Goal: Task Accomplishment & Management: Manage account settings

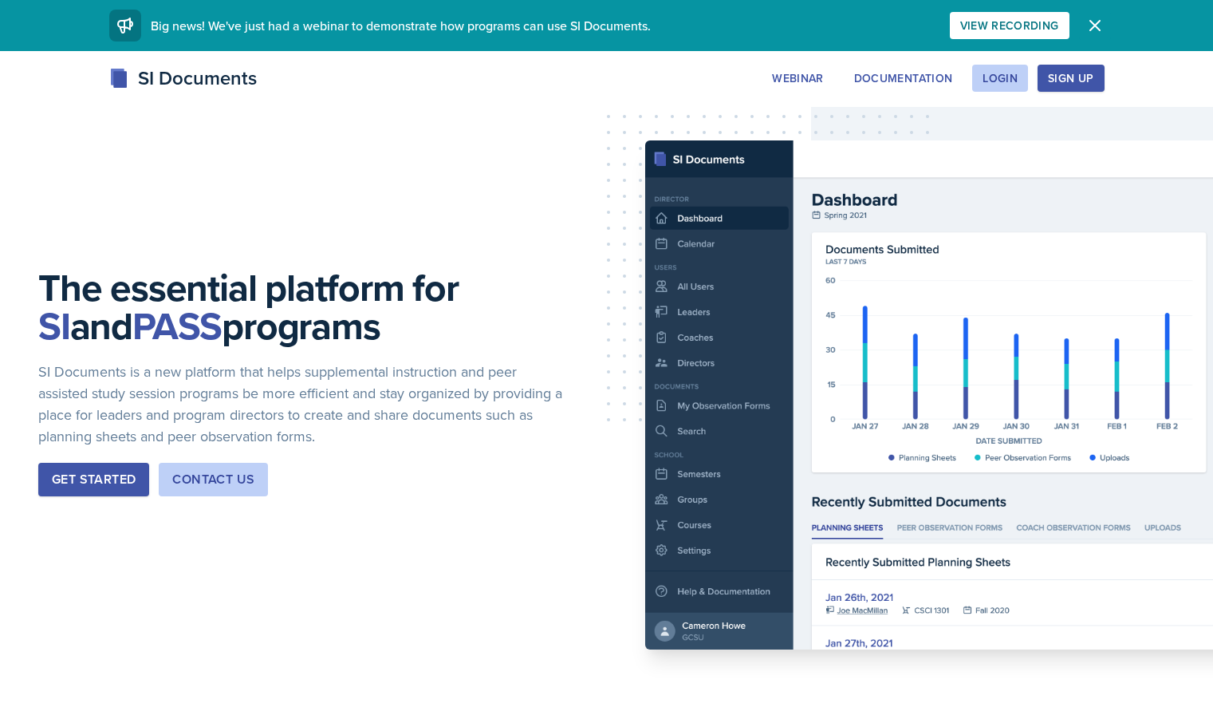
click at [1105, 29] on icon "button" at bounding box center [1095, 25] width 19 height 19
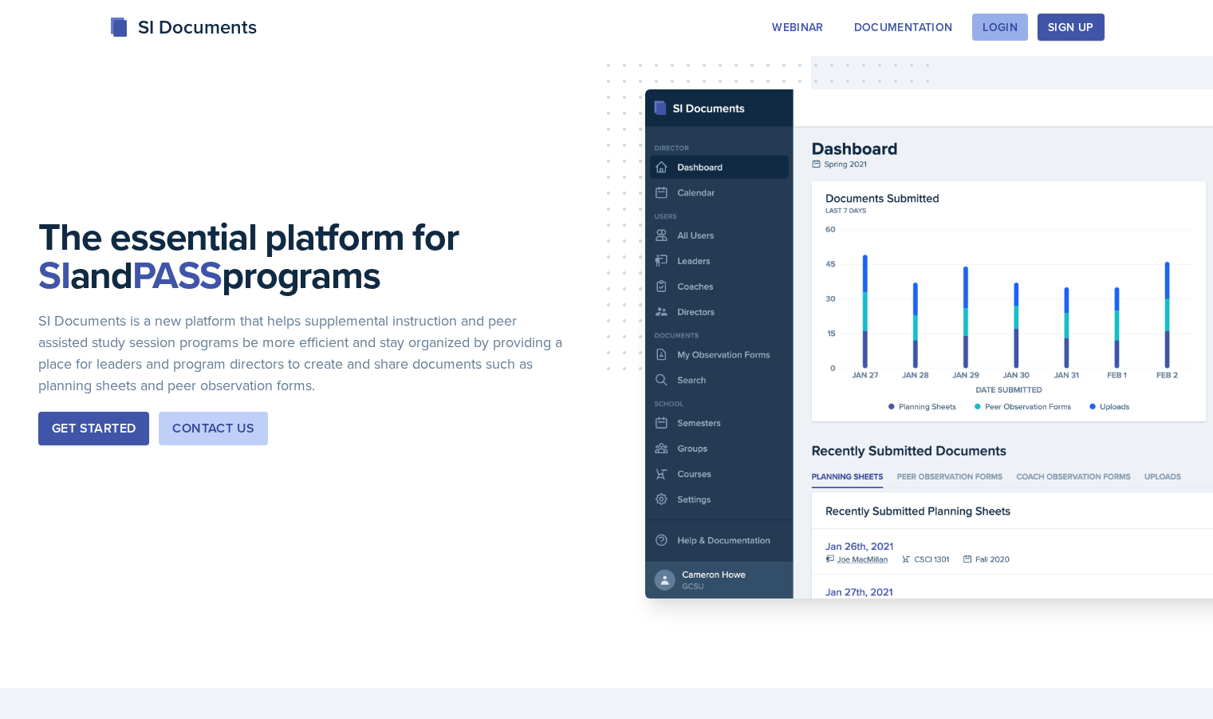
click at [1018, 26] on div "Login" at bounding box center [1000, 27] width 35 height 13
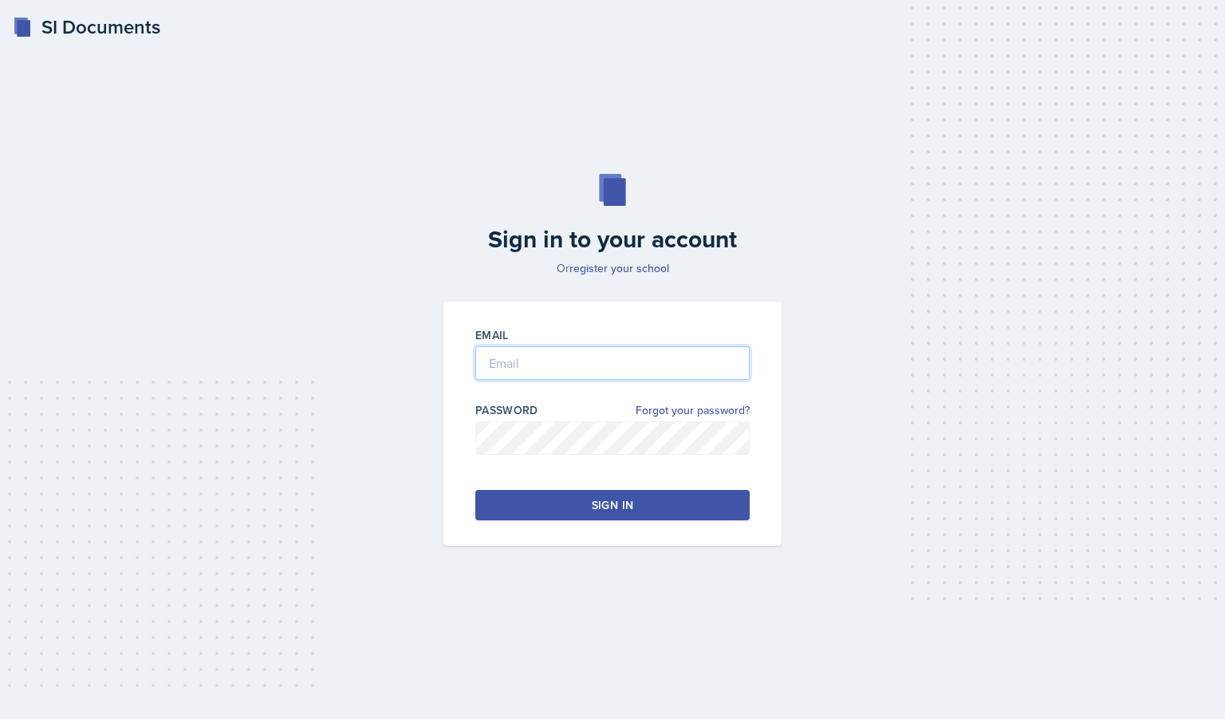
click at [562, 357] on input "email" at bounding box center [612, 363] width 274 height 34
type input "[EMAIL_ADDRESS][DOMAIN_NAME]"
click at [577, 504] on button "Sign in" at bounding box center [612, 505] width 274 height 30
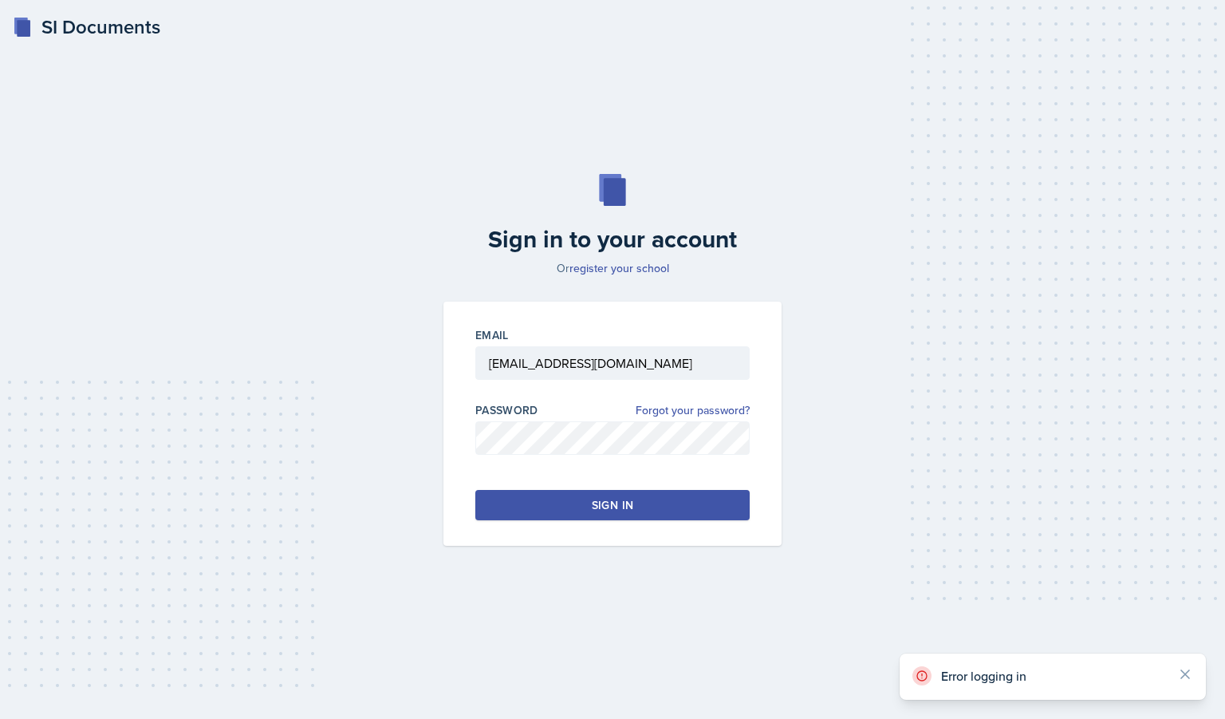
click at [570, 510] on button "Sign in" at bounding box center [612, 505] width 274 height 30
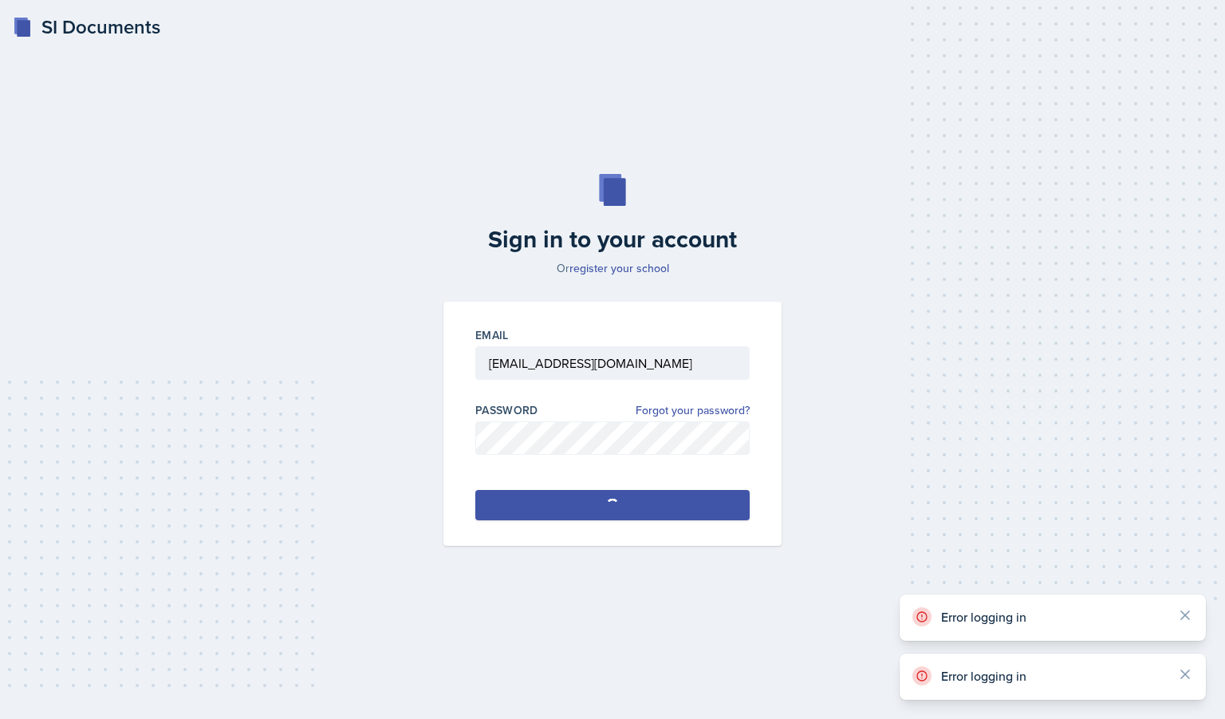
click at [570, 510] on button "Sign in" at bounding box center [612, 505] width 274 height 30
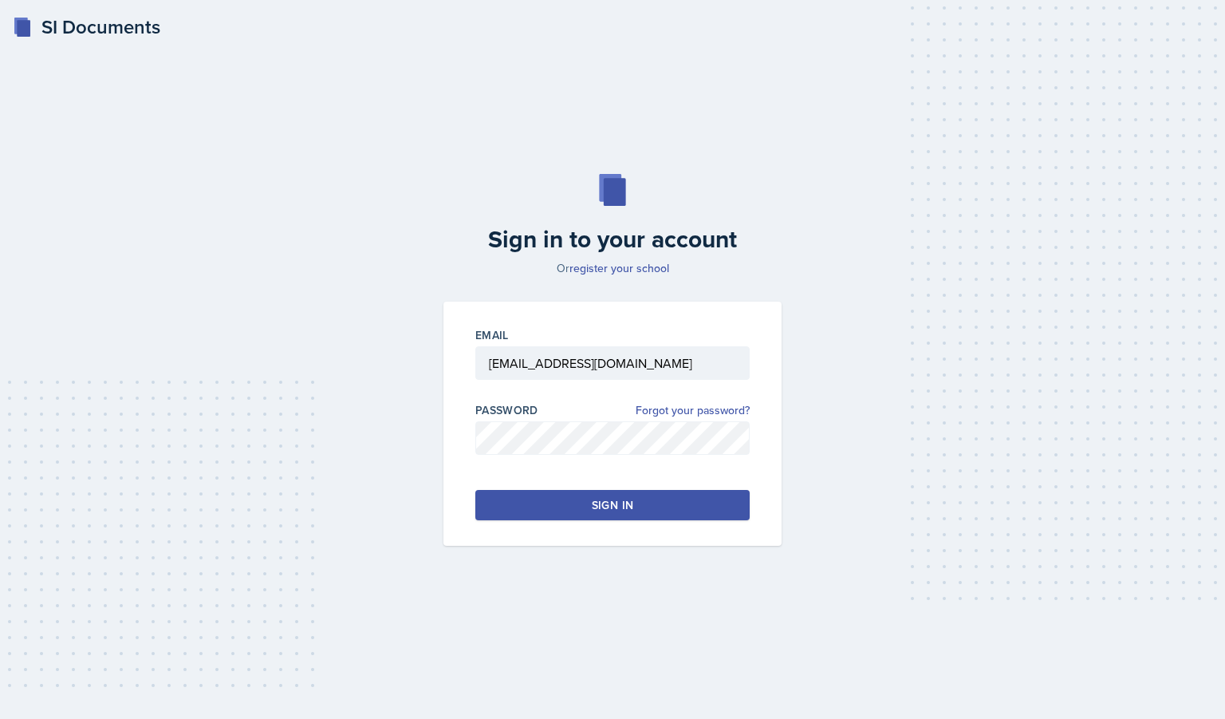
click at [570, 510] on button "Sign in" at bounding box center [612, 505] width 274 height 30
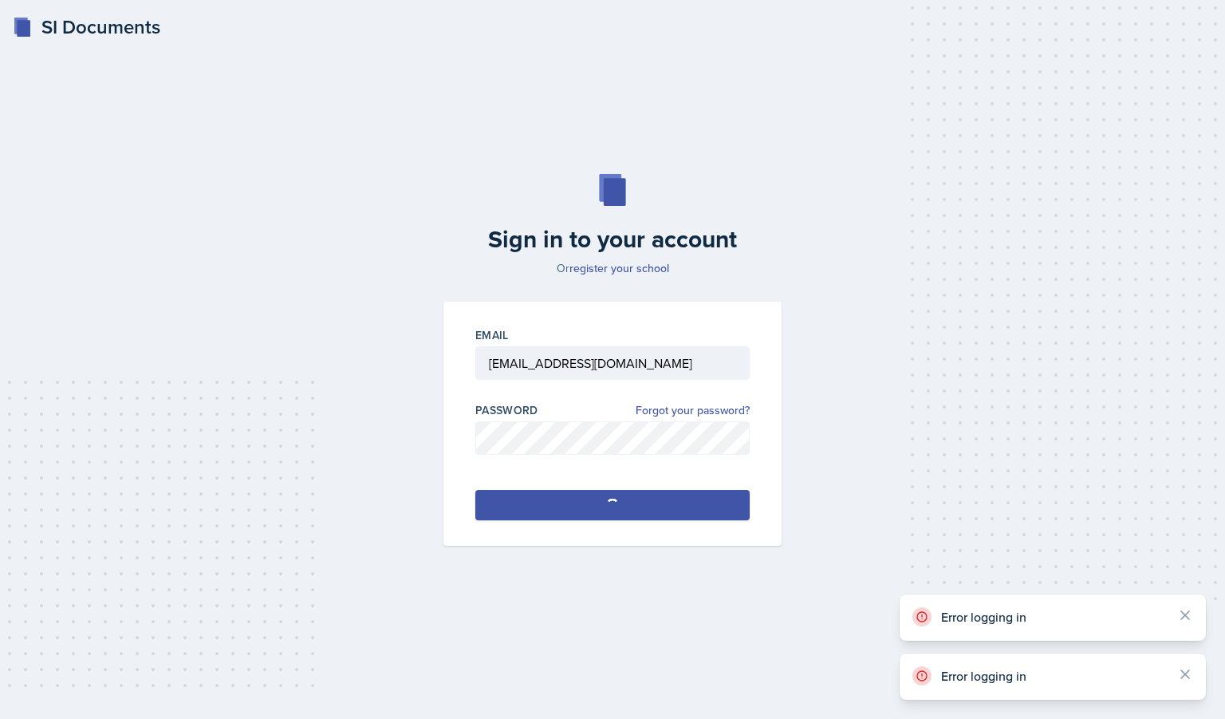
click at [570, 510] on button "Sign in" at bounding box center [612, 505] width 274 height 30
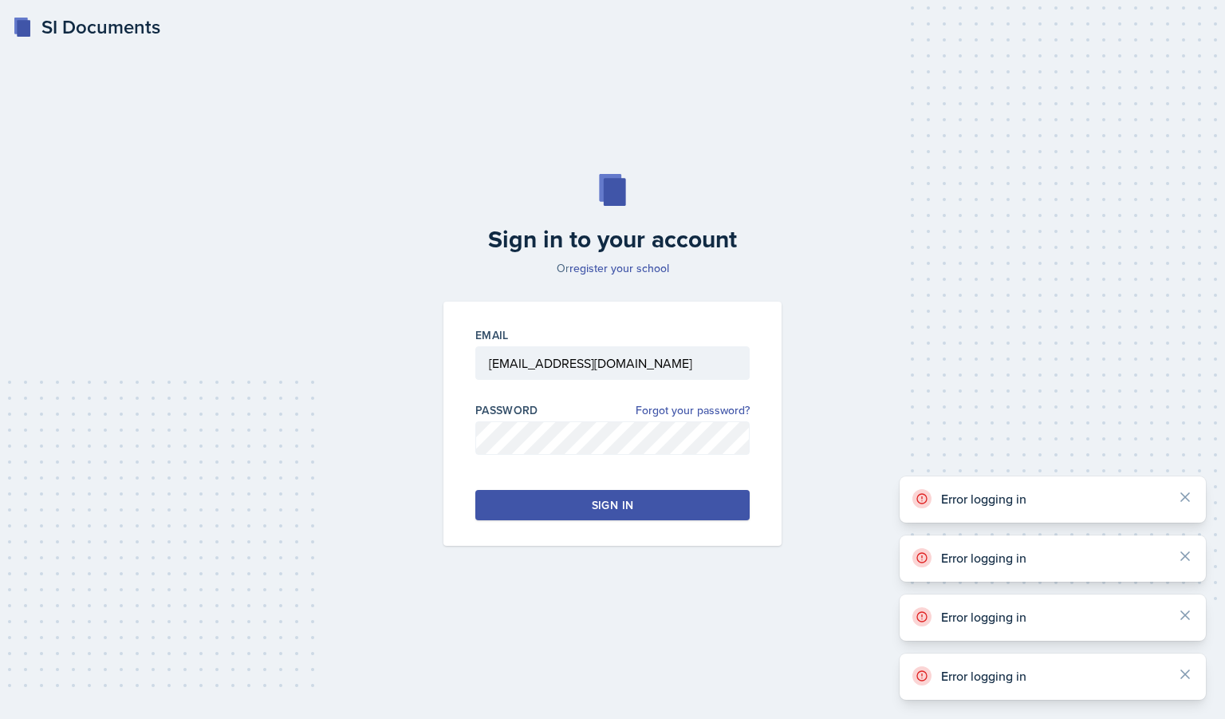
click at [570, 510] on button "Sign in" at bounding box center [612, 505] width 274 height 30
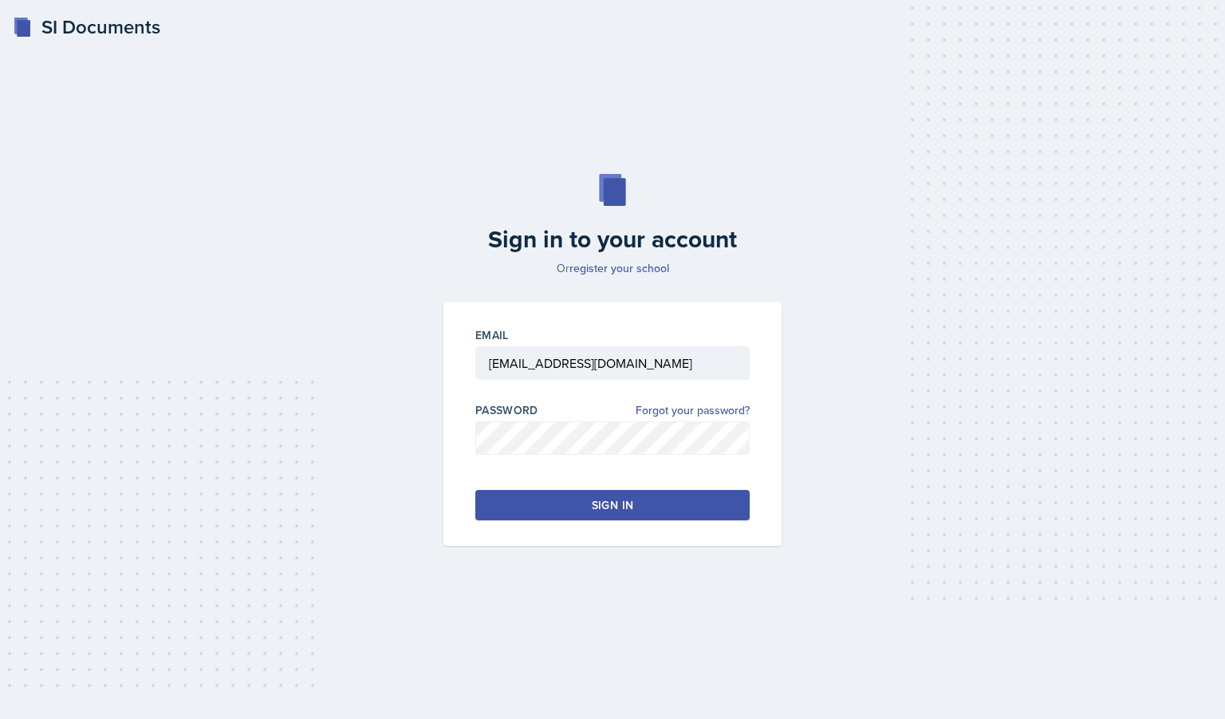
click at [570, 510] on button "Sign in" at bounding box center [612, 505] width 274 height 30
click at [555, 499] on button "Sign in" at bounding box center [612, 505] width 274 height 30
click at [554, 495] on button "Sign in" at bounding box center [612, 505] width 274 height 30
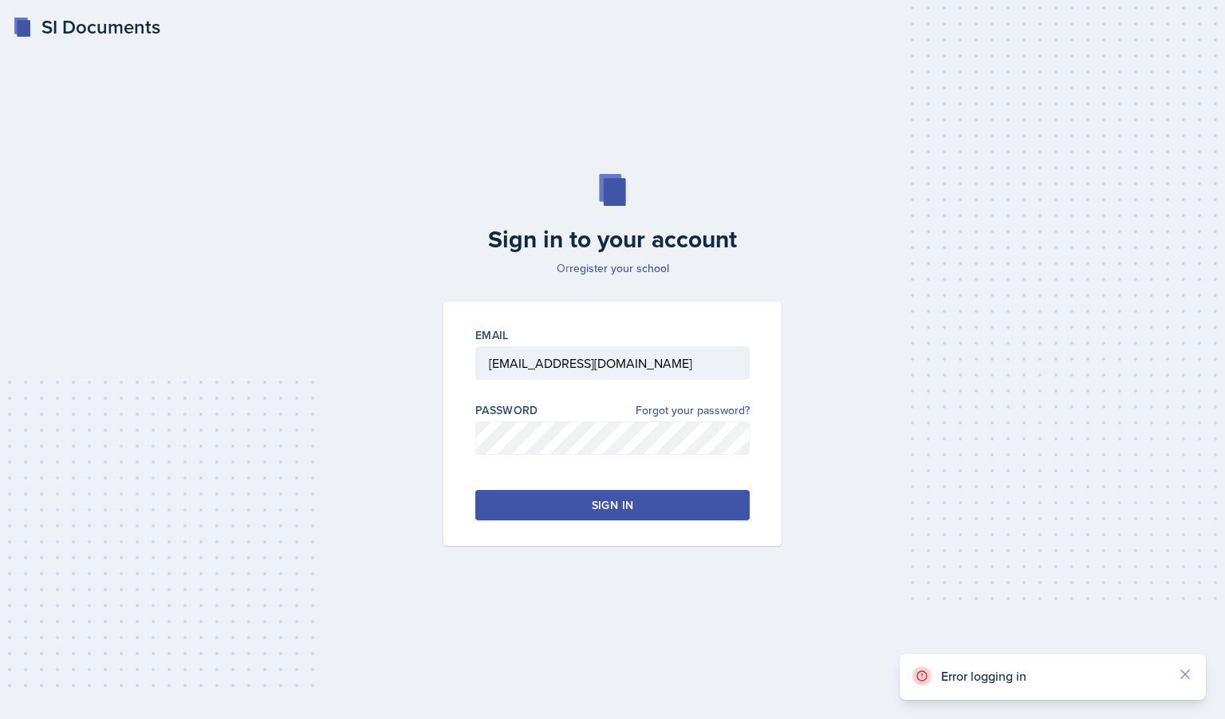
click at [546, 502] on button "Sign in" at bounding box center [612, 505] width 274 height 30
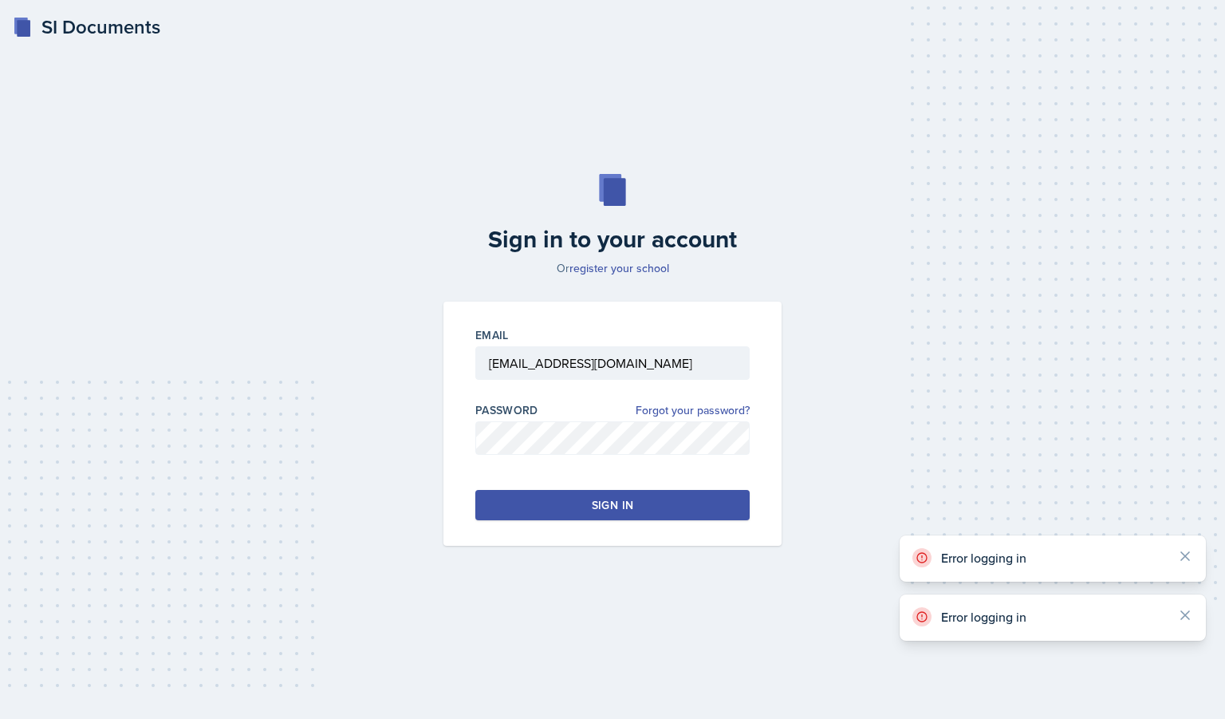
click at [546, 502] on button "Sign in" at bounding box center [612, 505] width 274 height 30
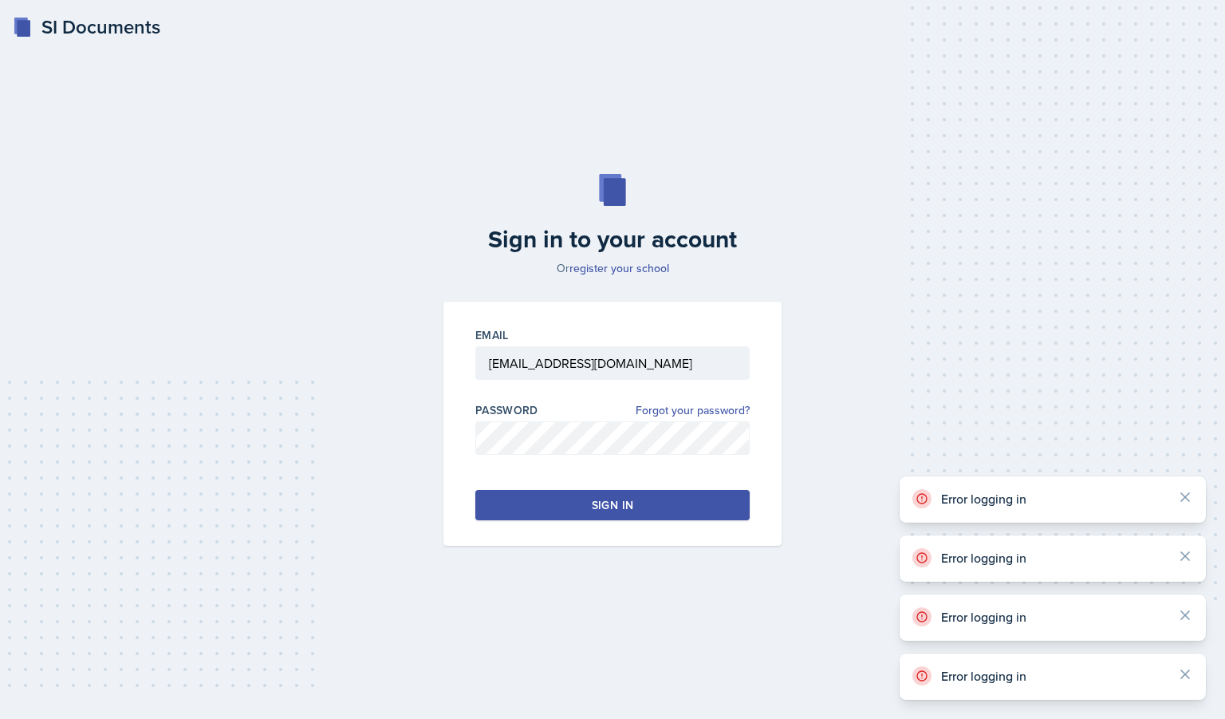
click at [546, 502] on button "Sign in" at bounding box center [612, 505] width 274 height 30
